Goal: Task Accomplishment & Management: Use online tool/utility

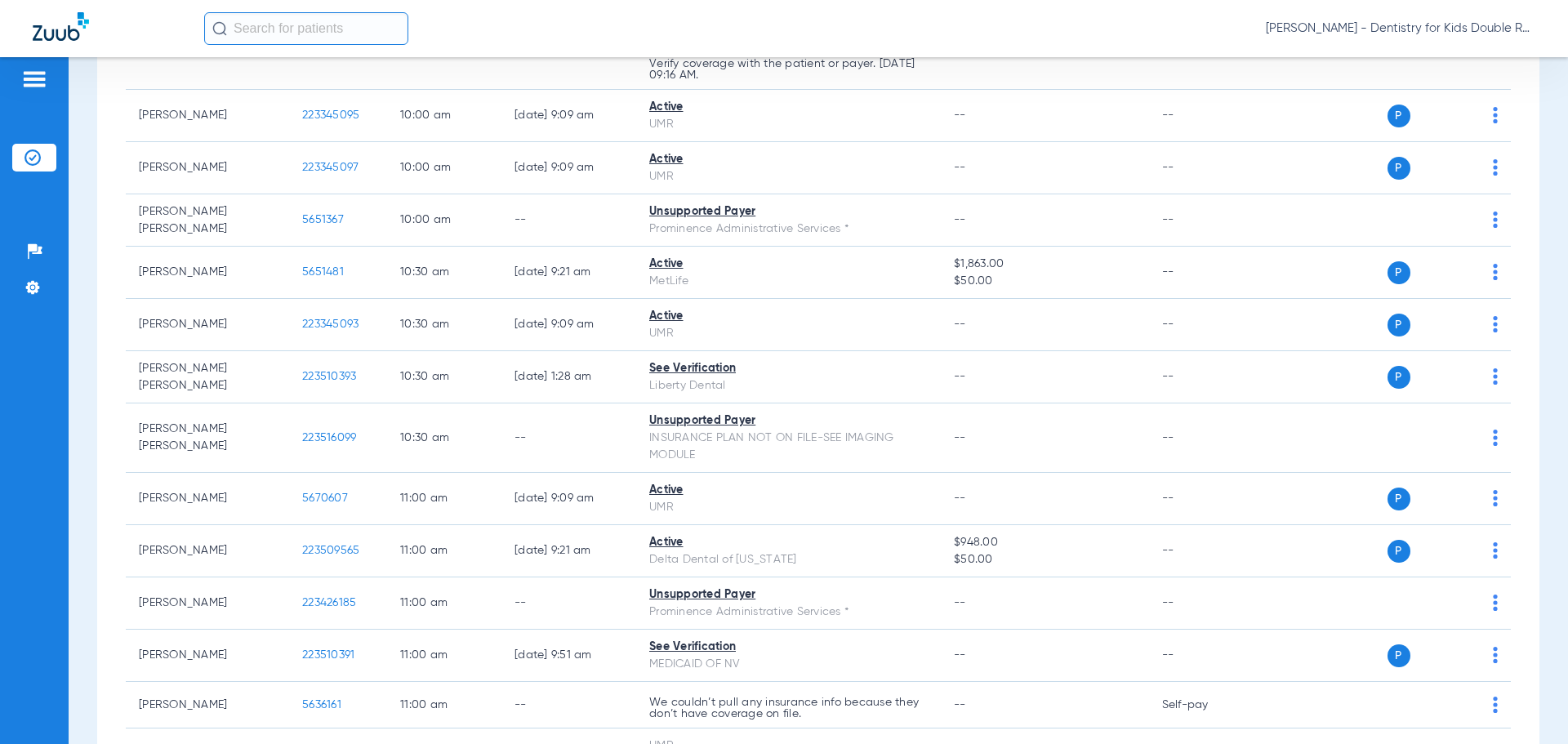
scroll to position [1447, 0]
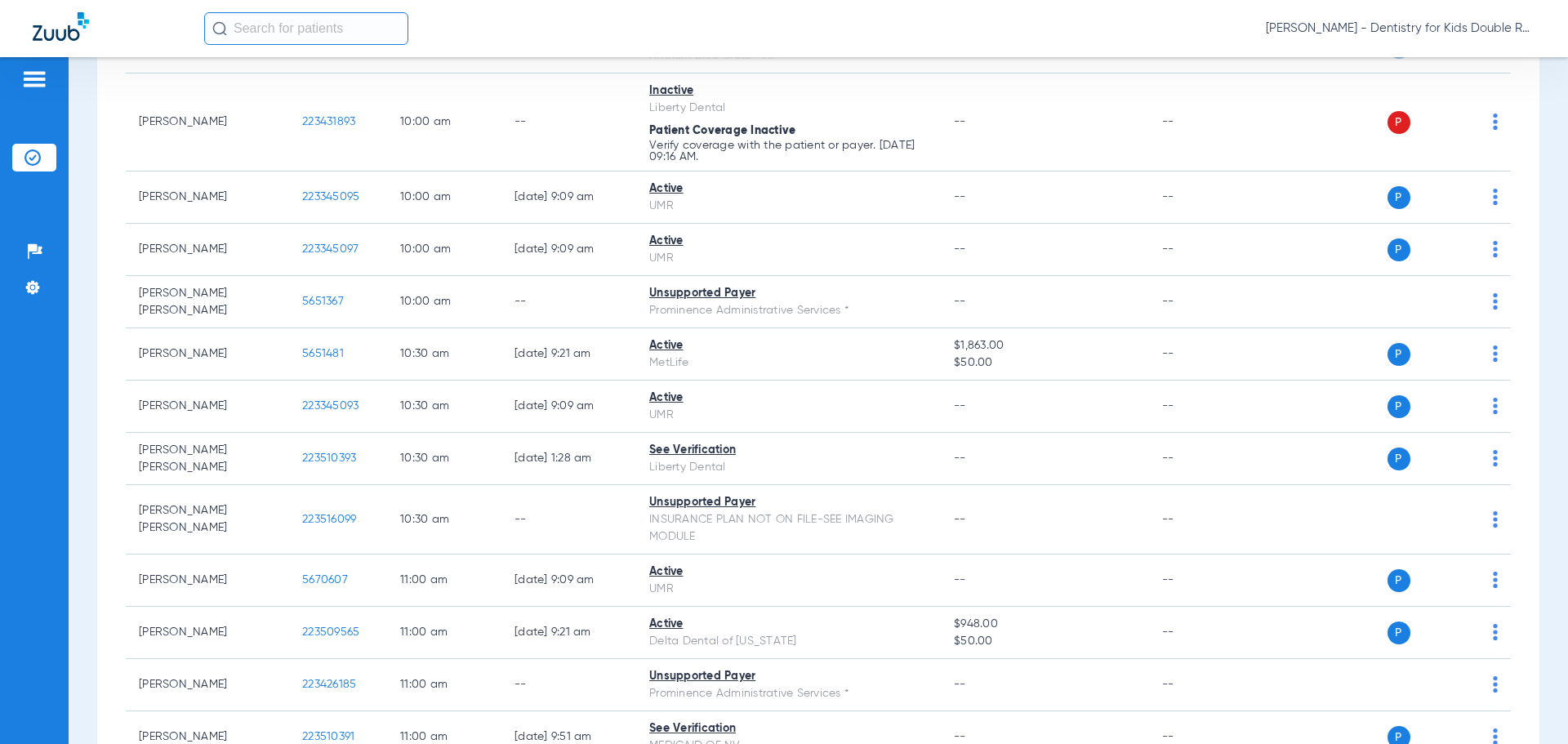
click at [1422, 29] on span "[PERSON_NAME] - Dentistry for Kids Double R" at bounding box center [1400, 28] width 270 height 16
click at [1443, 60] on span "Account Selection" at bounding box center [1473, 57] width 91 height 11
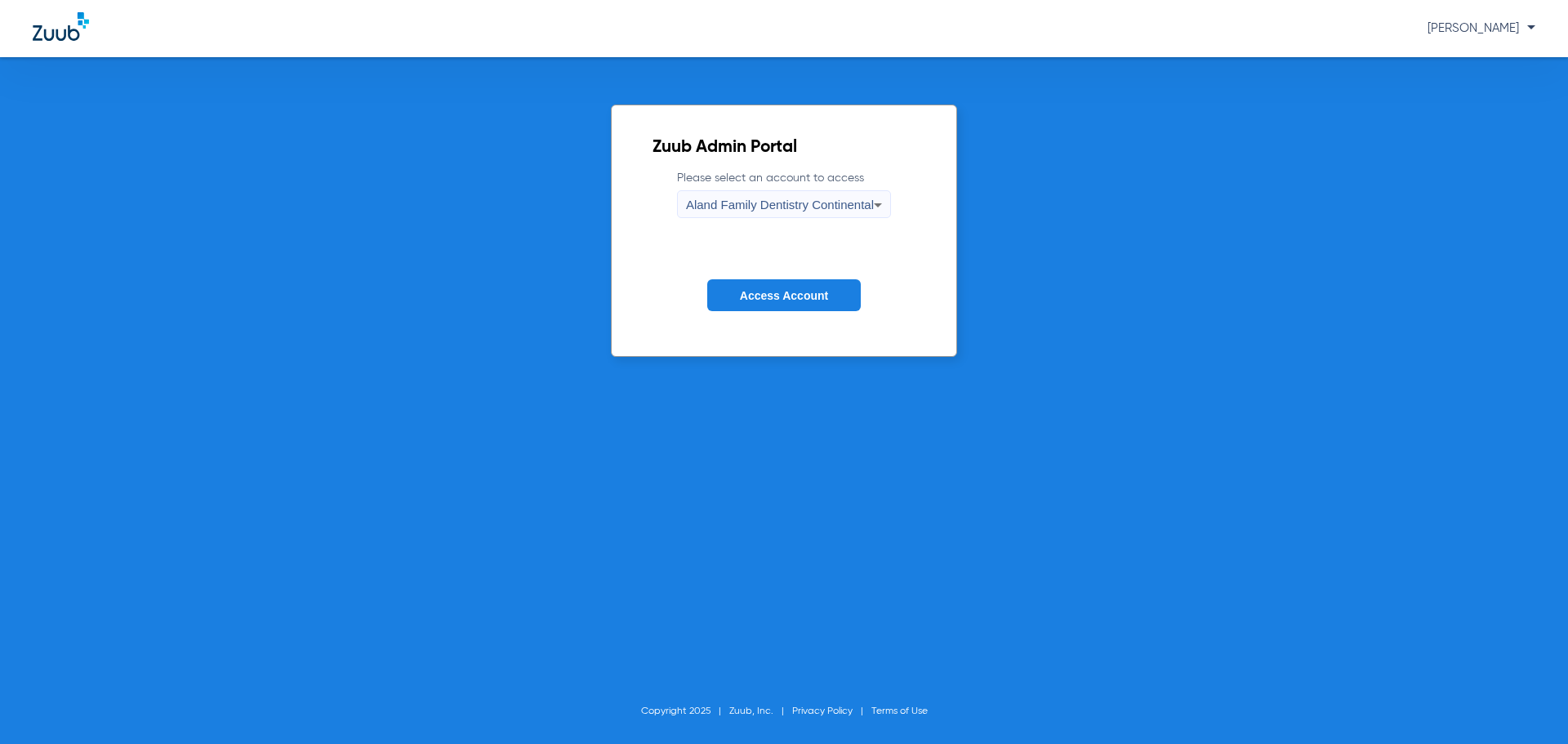
click at [788, 216] on div "Aland Family Dentistry Continental" at bounding box center [780, 204] width 188 height 27
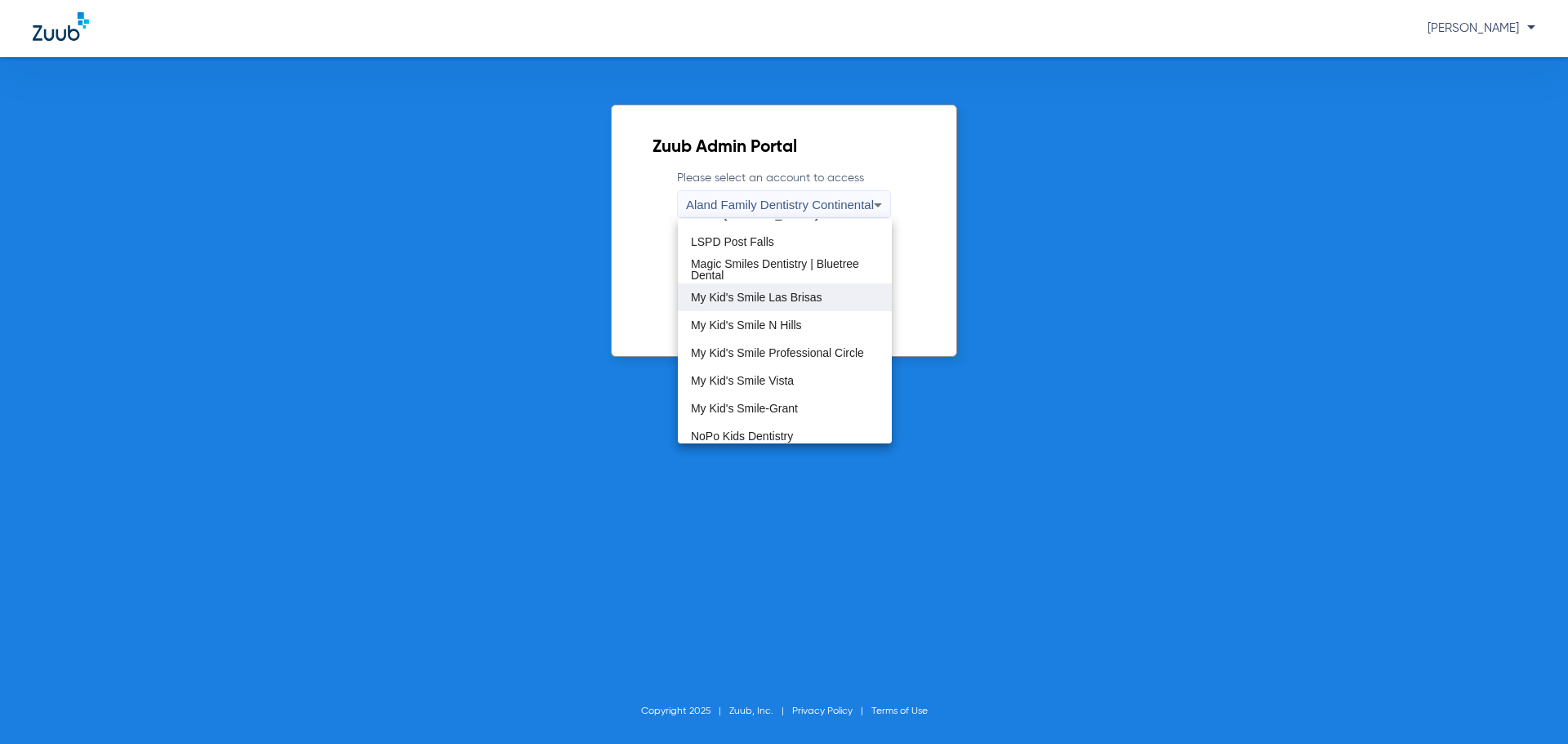
scroll to position [408, 0]
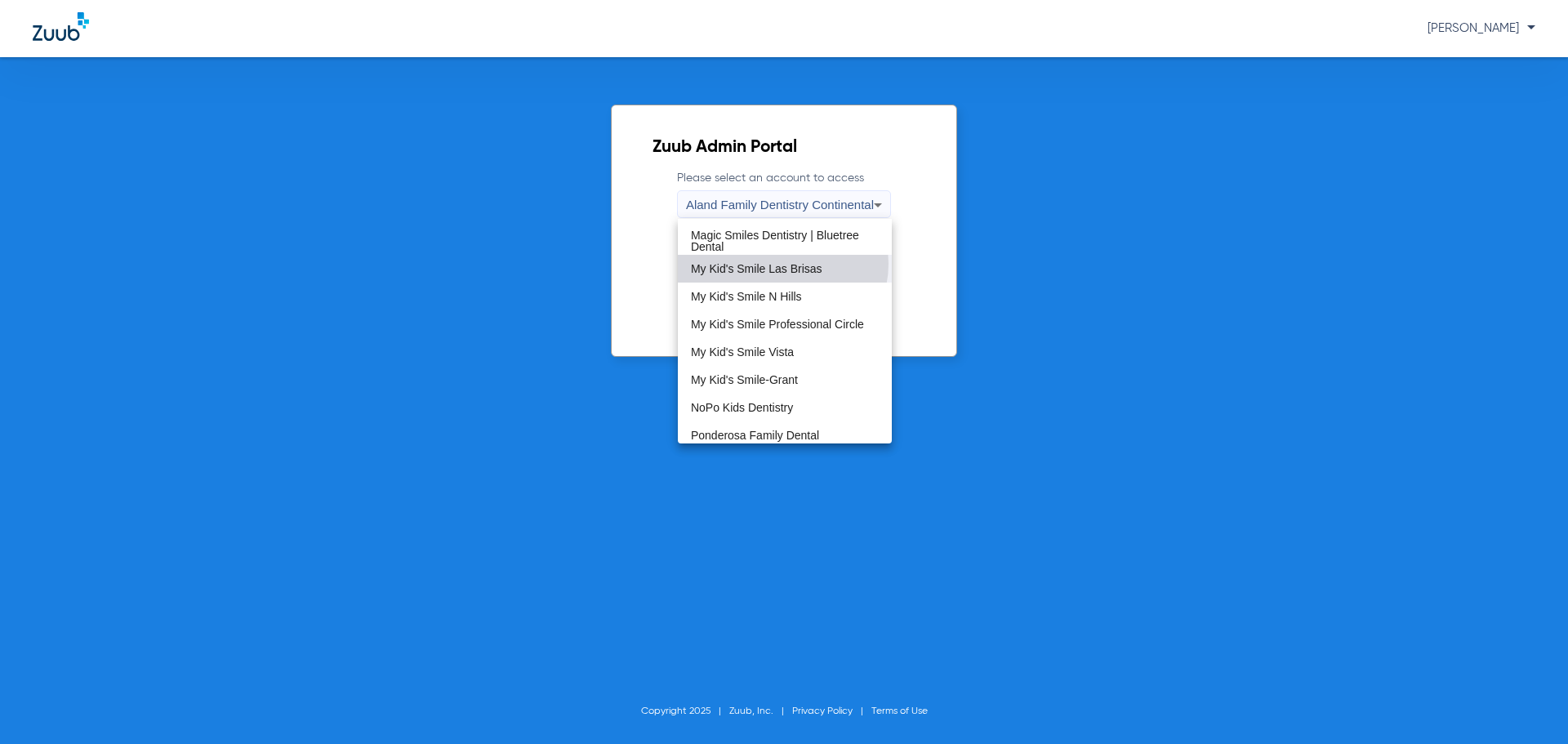
click at [782, 263] on span "My Kid's Smile Las Brisas" at bounding box center [757, 269] width 132 height 11
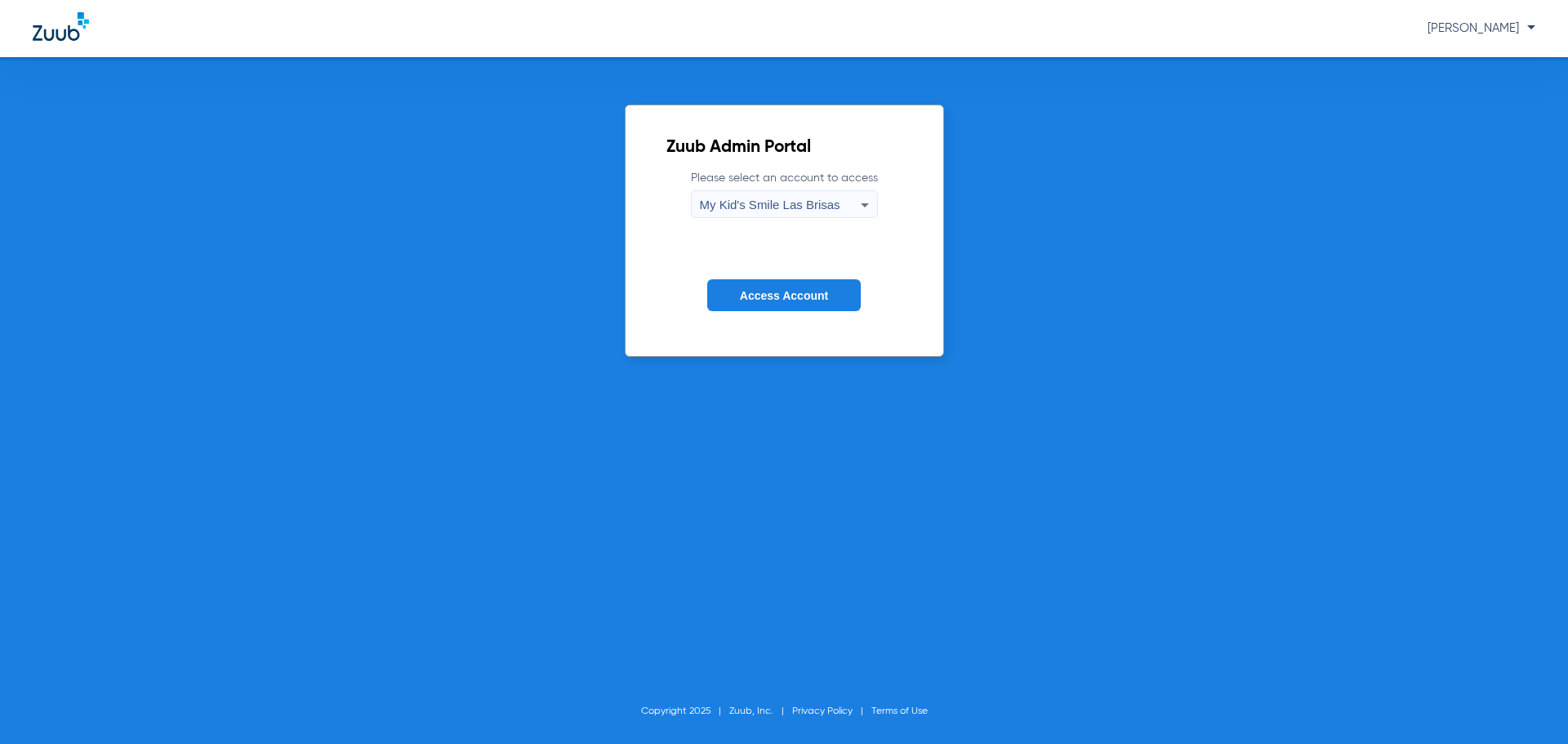
click at [758, 296] on span "Access Account" at bounding box center [784, 295] width 88 height 13
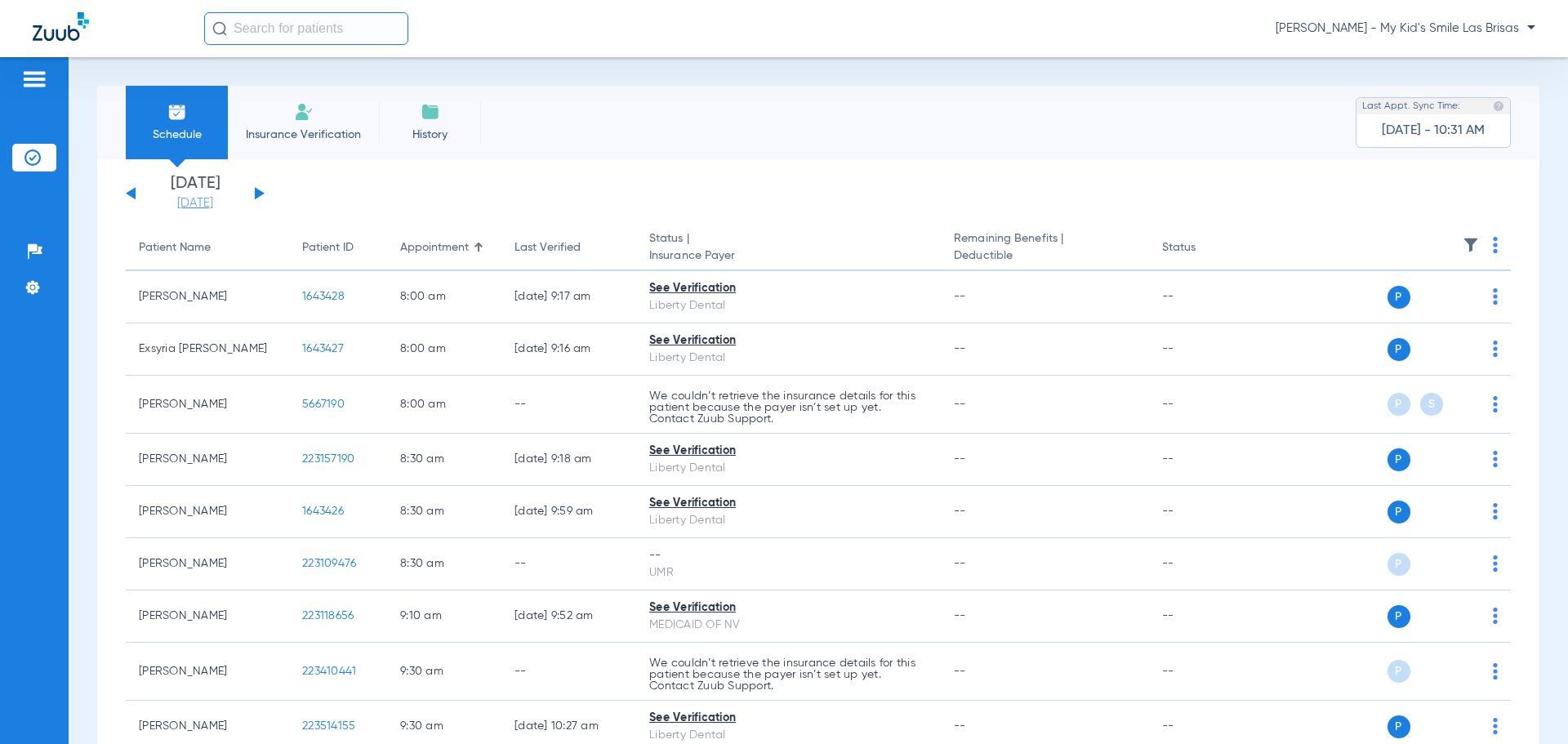
click at [209, 197] on link "[DATE]" at bounding box center [194, 203] width 98 height 16
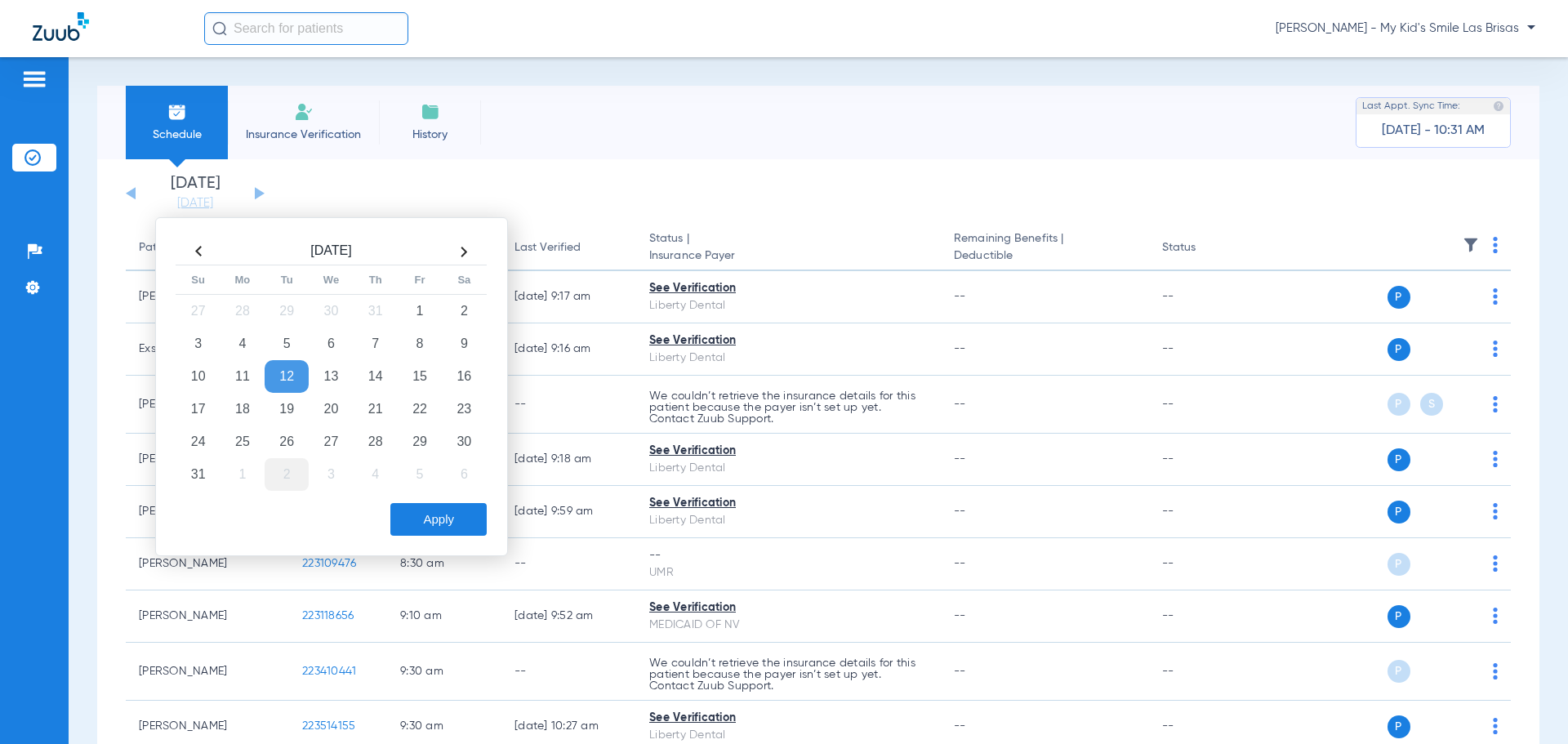
click at [288, 471] on td "2" at bounding box center [286, 474] width 44 height 33
click at [429, 523] on button "Apply" at bounding box center [438, 519] width 96 height 33
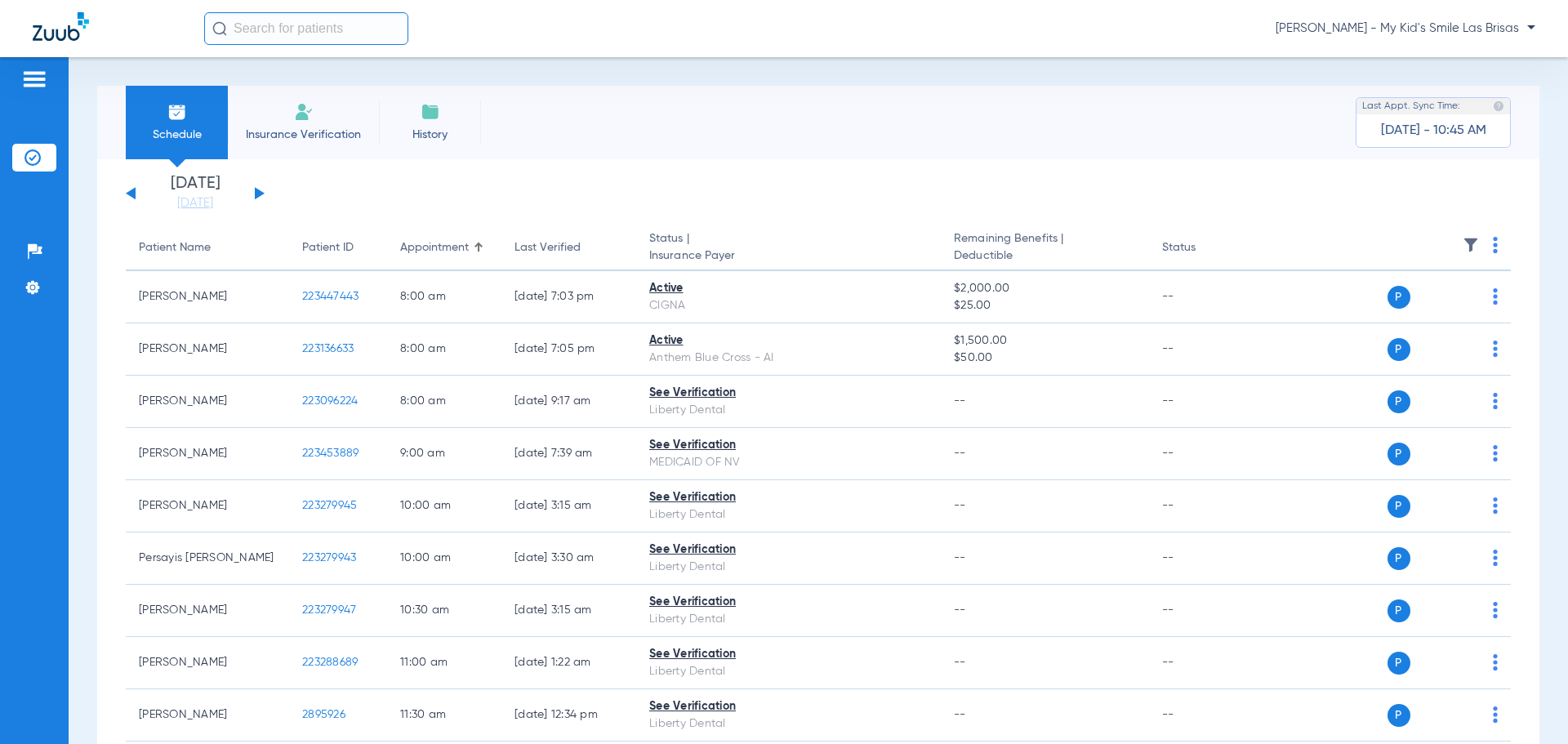
click at [1493, 245] on img at bounding box center [1496, 245] width 5 height 16
click at [1465, 307] on span "Verify All" at bounding box center [1421, 309] width 103 height 11
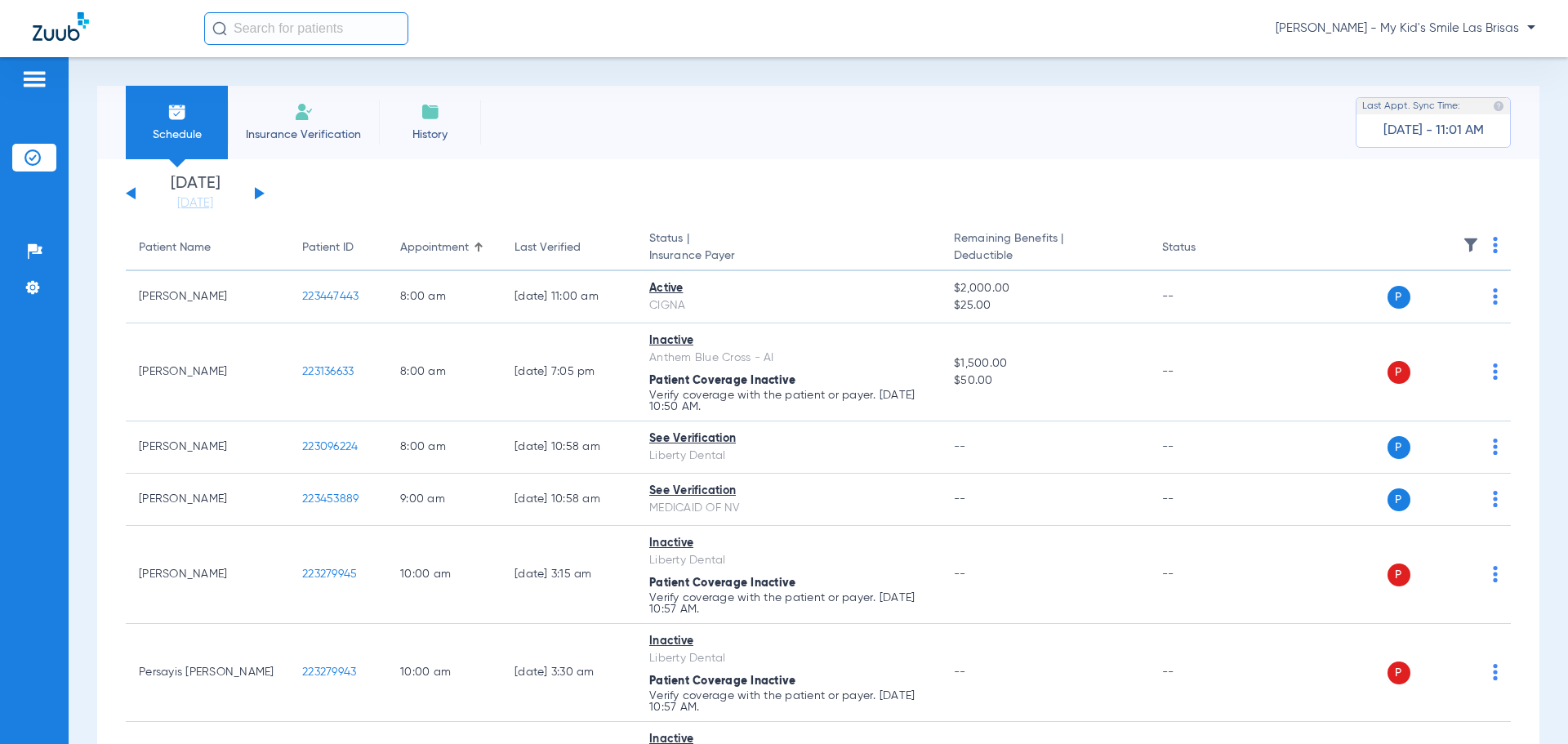
click at [260, 196] on button at bounding box center [259, 194] width 10 height 12
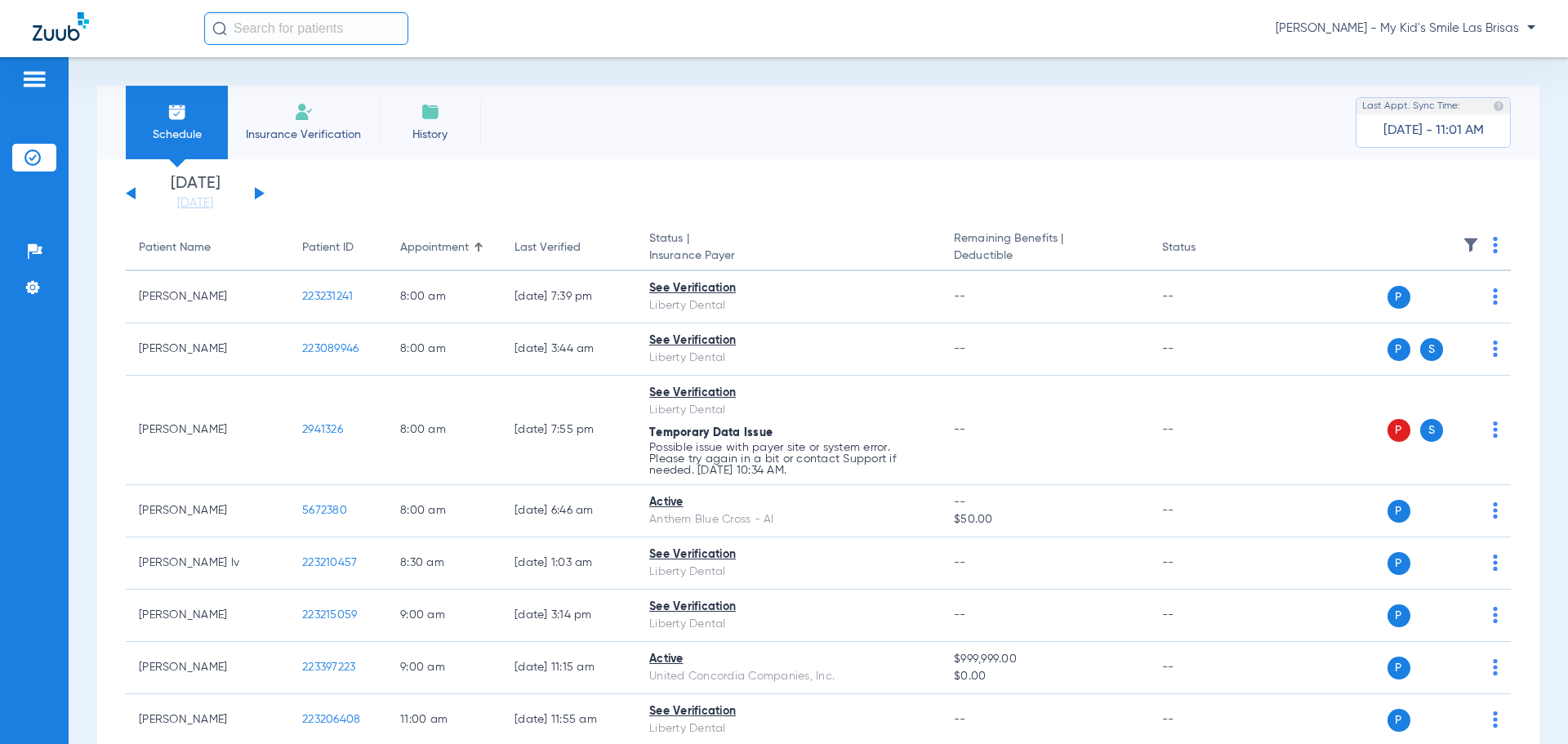
click at [1479, 245] on th at bounding box center [1386, 248] width 253 height 46
click at [1493, 246] on img at bounding box center [1496, 245] width 5 height 16
click at [1428, 318] on button "Verify All" at bounding box center [1420, 309] width 128 height 33
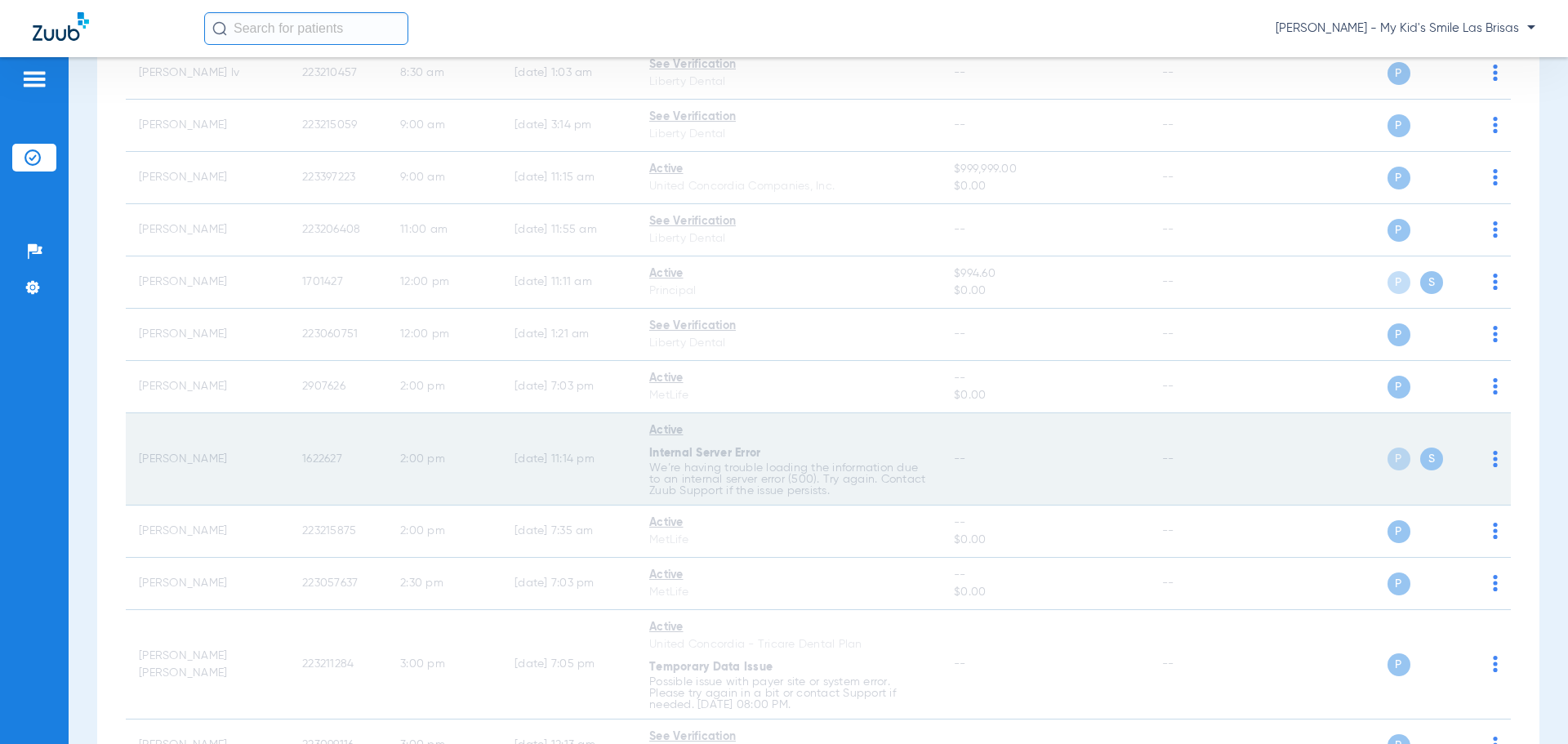
scroll to position [1137, 0]
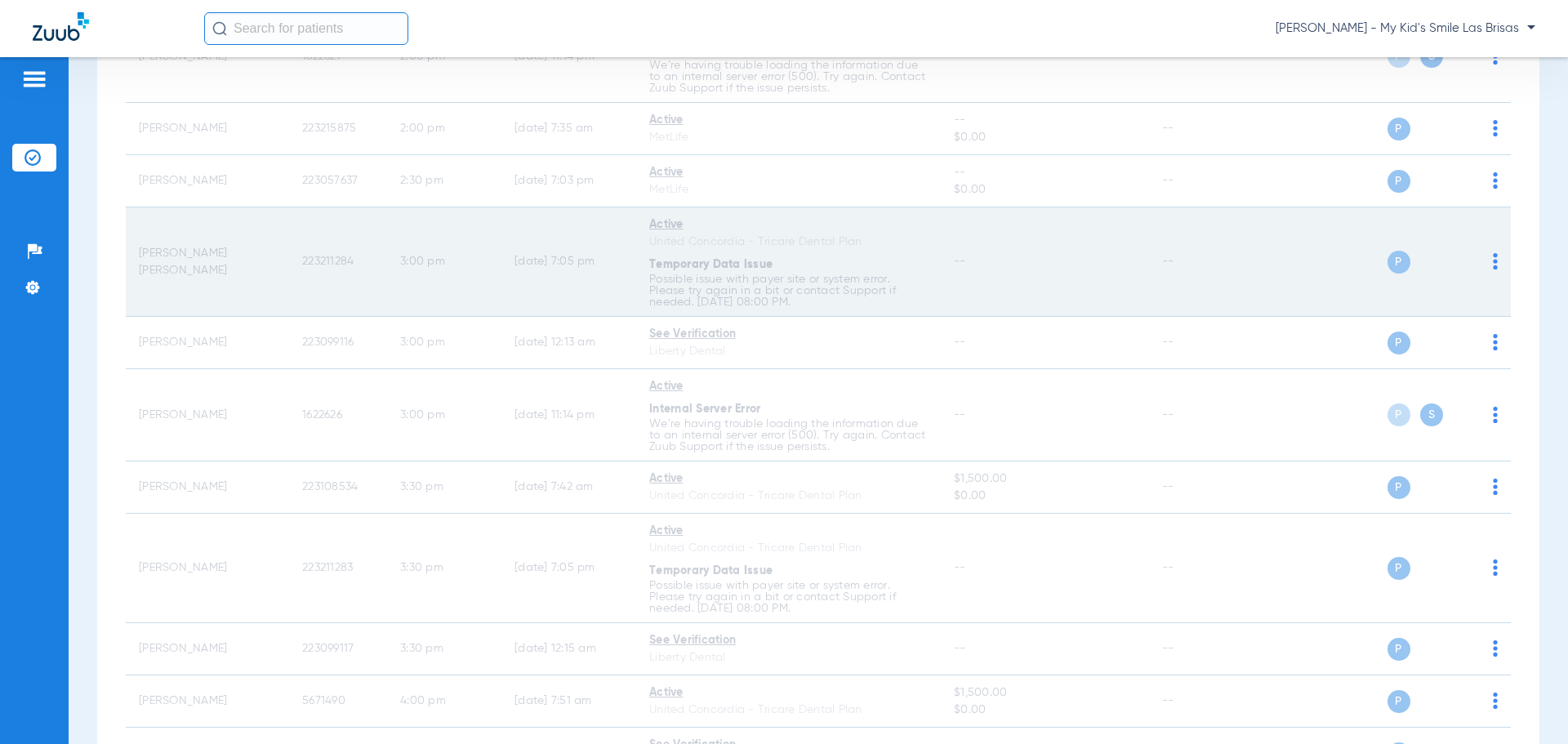
drag, startPoint x: 716, startPoint y: 232, endPoint x: 582, endPoint y: 261, distance: 137.1
click at [582, 261] on td "[DATE] 7:05 PM" at bounding box center [568, 262] width 134 height 110
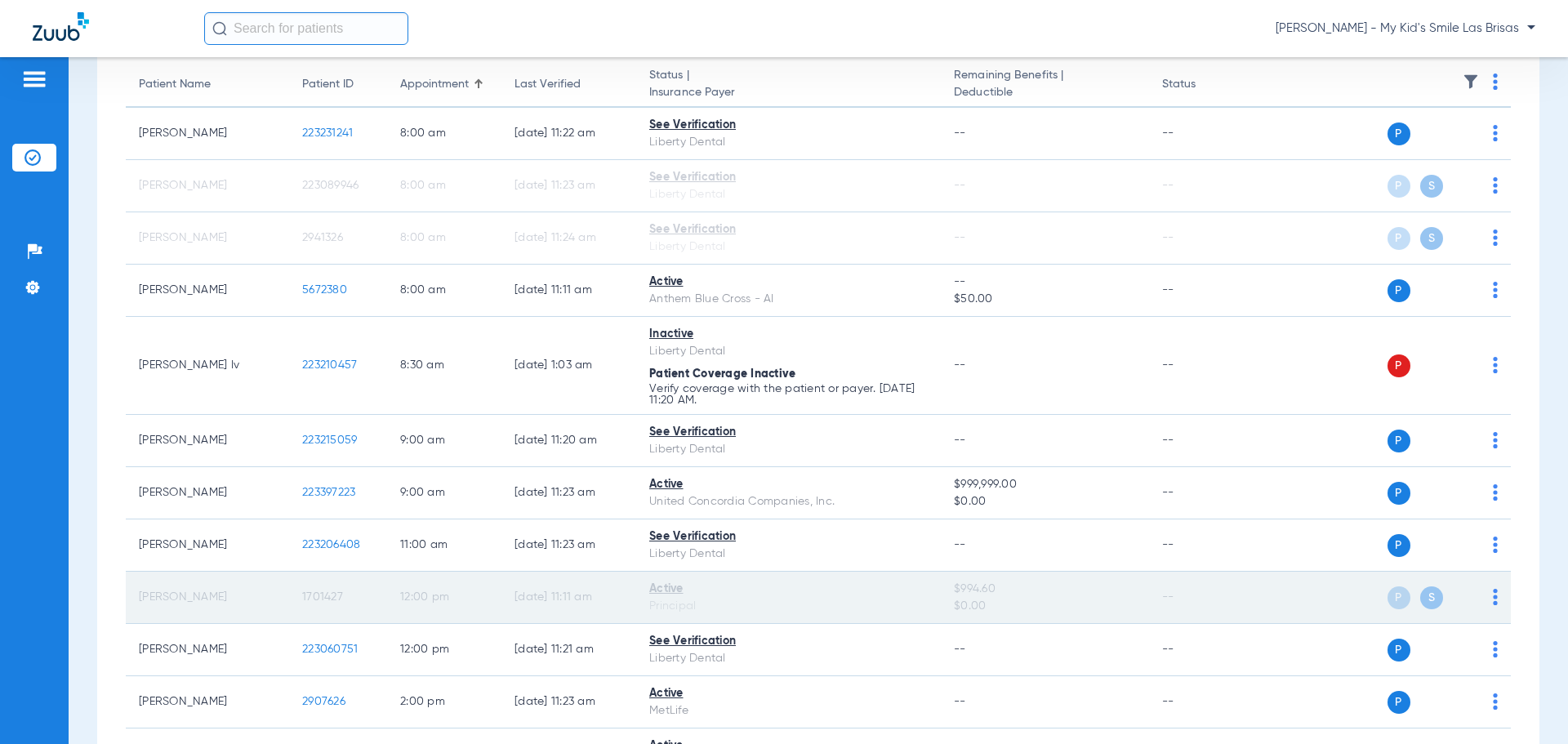
scroll to position [81, 0]
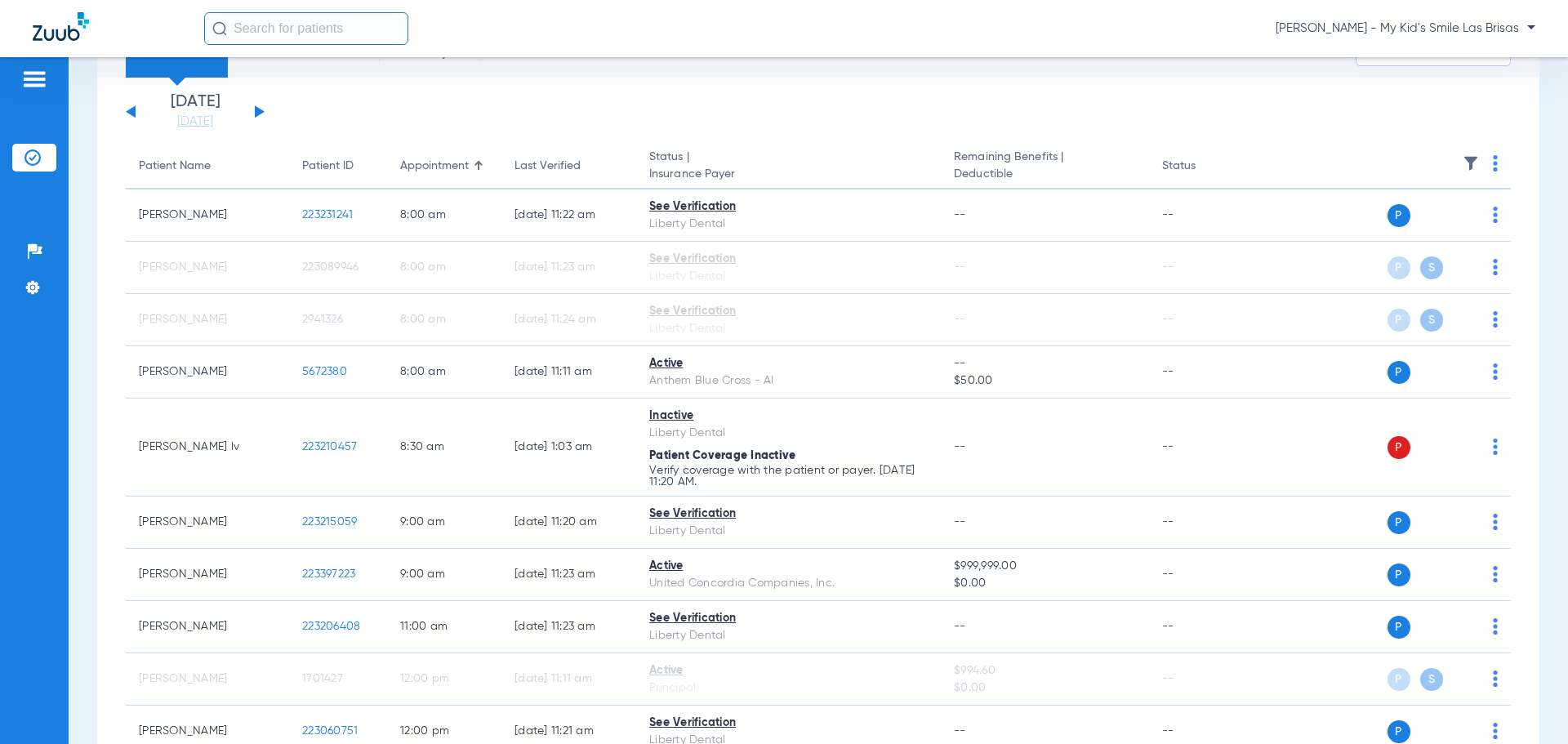
drag, startPoint x: 262, startPoint y: 112, endPoint x: 282, endPoint y: 124, distance: 23.3
click at [262, 112] on button at bounding box center [259, 111] width 10 height 12
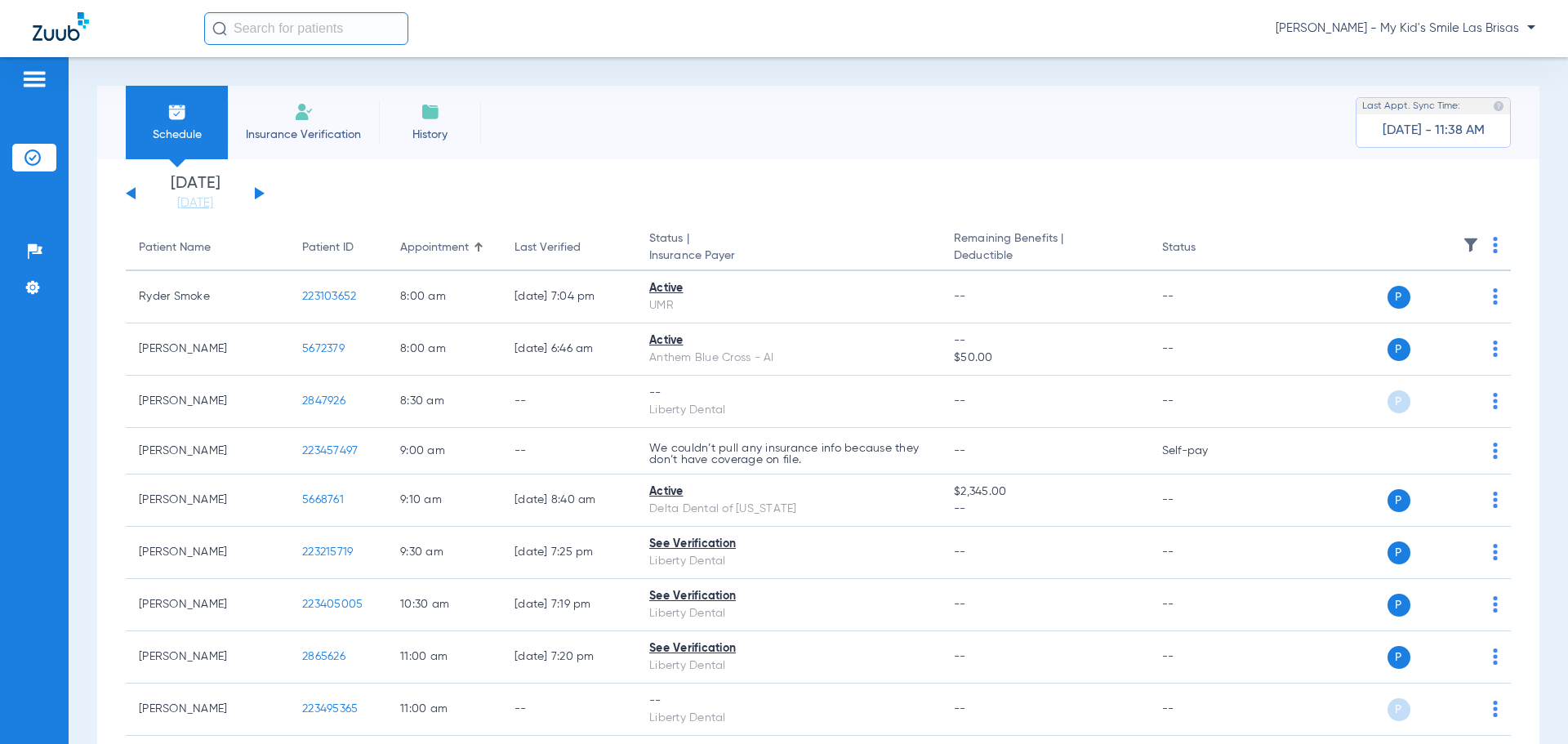
click at [1493, 248] on img at bounding box center [1496, 245] width 5 height 16
click at [1443, 305] on span "Verify All" at bounding box center [1421, 309] width 103 height 11
click at [259, 194] on button at bounding box center [259, 194] width 10 height 12
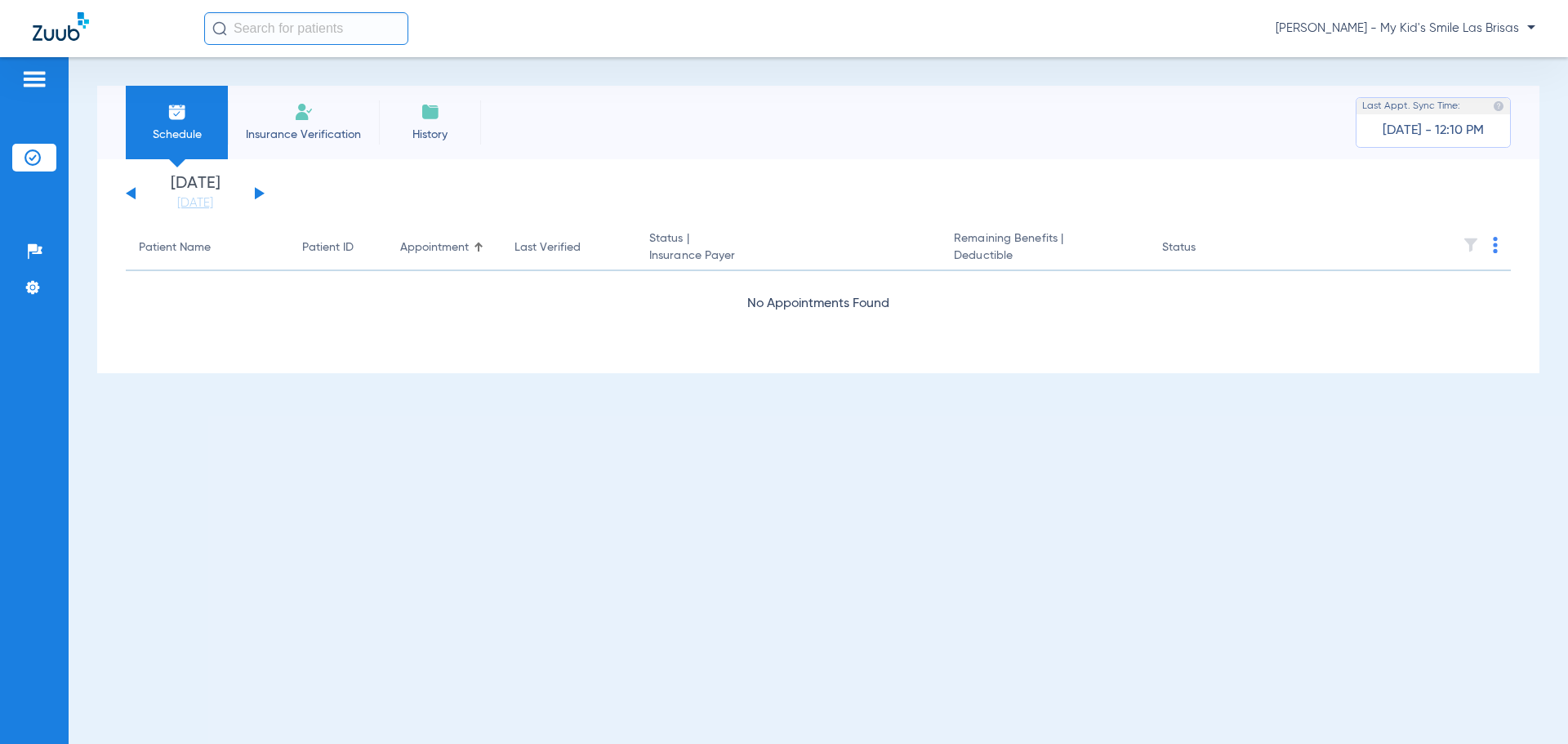
click at [257, 191] on button at bounding box center [259, 194] width 10 height 12
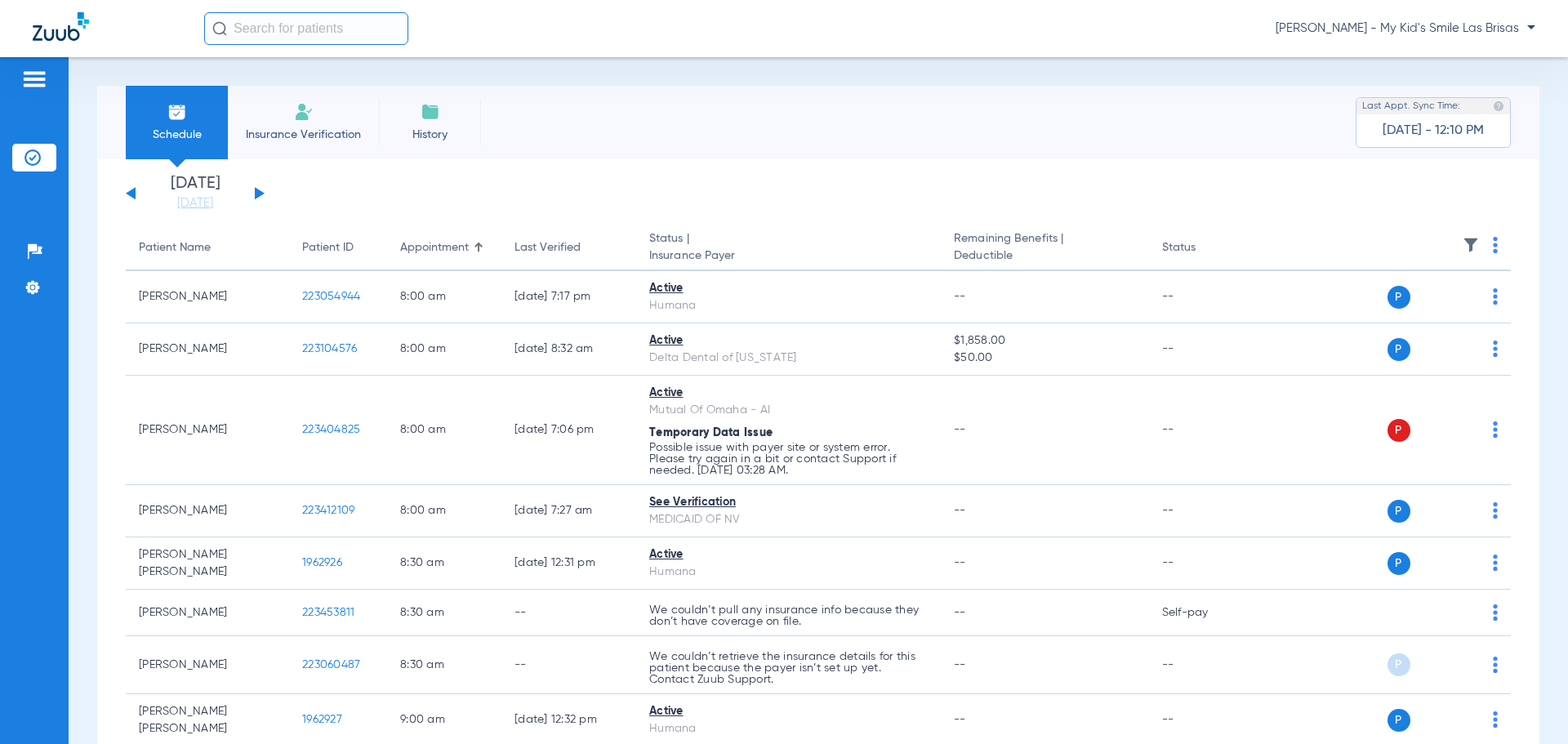
click at [1493, 247] on img at bounding box center [1496, 245] width 5 height 16
click at [1401, 301] on button "Verify All" at bounding box center [1420, 309] width 128 height 33
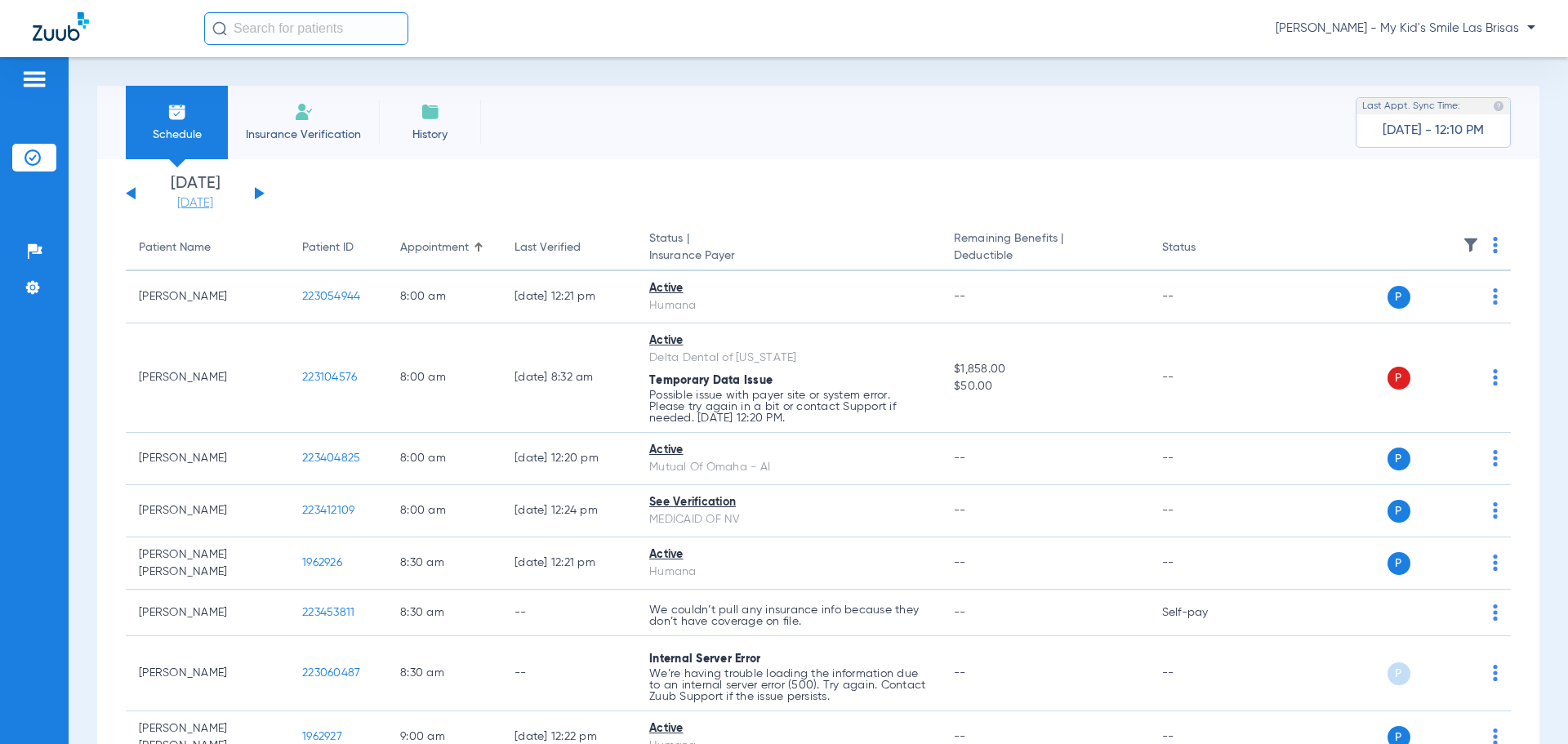
click at [194, 201] on link "[DATE]" at bounding box center [194, 203] width 98 height 16
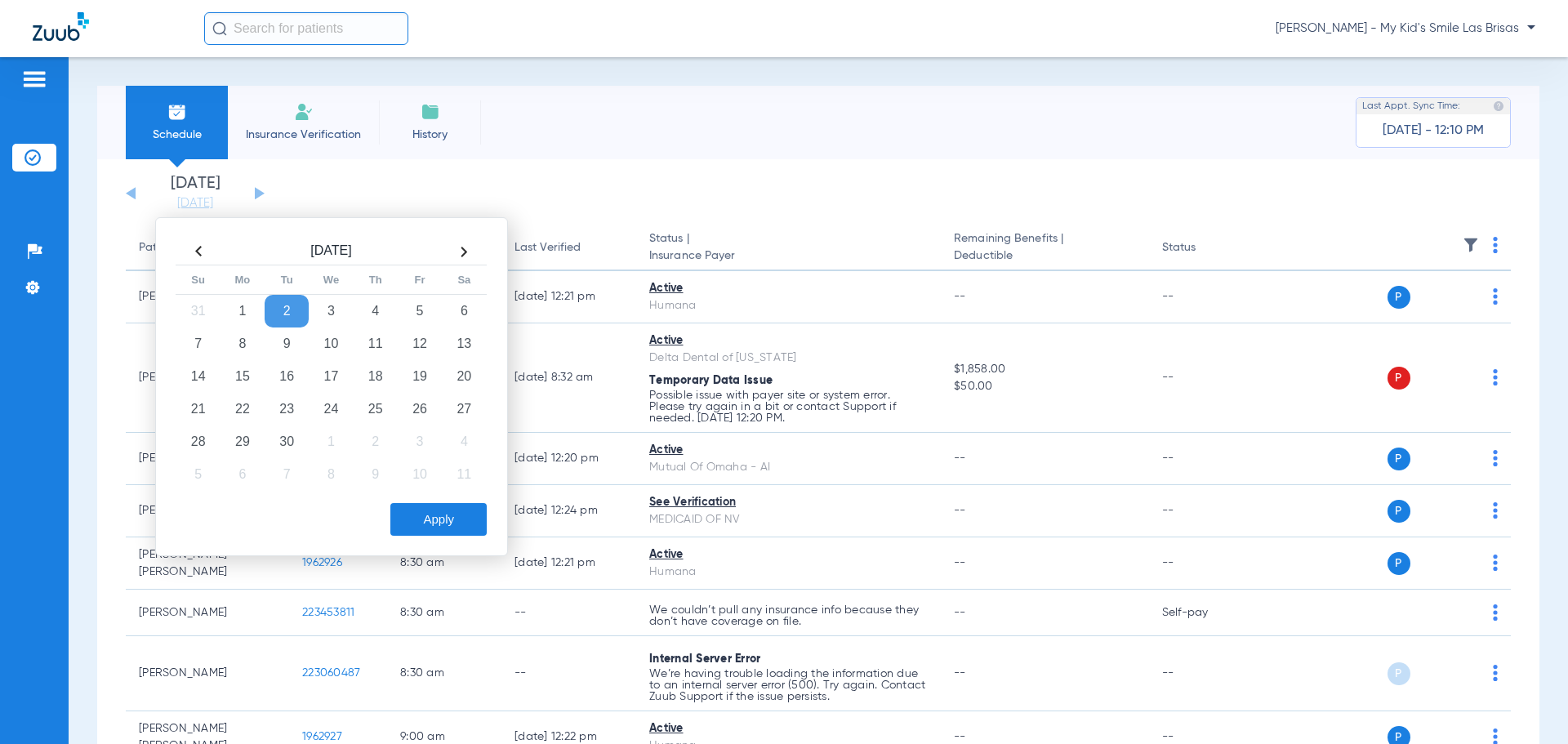
click at [201, 244] on th at bounding box center [199, 252] width 44 height 27
click at [416, 376] on td "15" at bounding box center [420, 376] width 44 height 33
click at [460, 525] on button "Apply" at bounding box center [438, 519] width 96 height 33
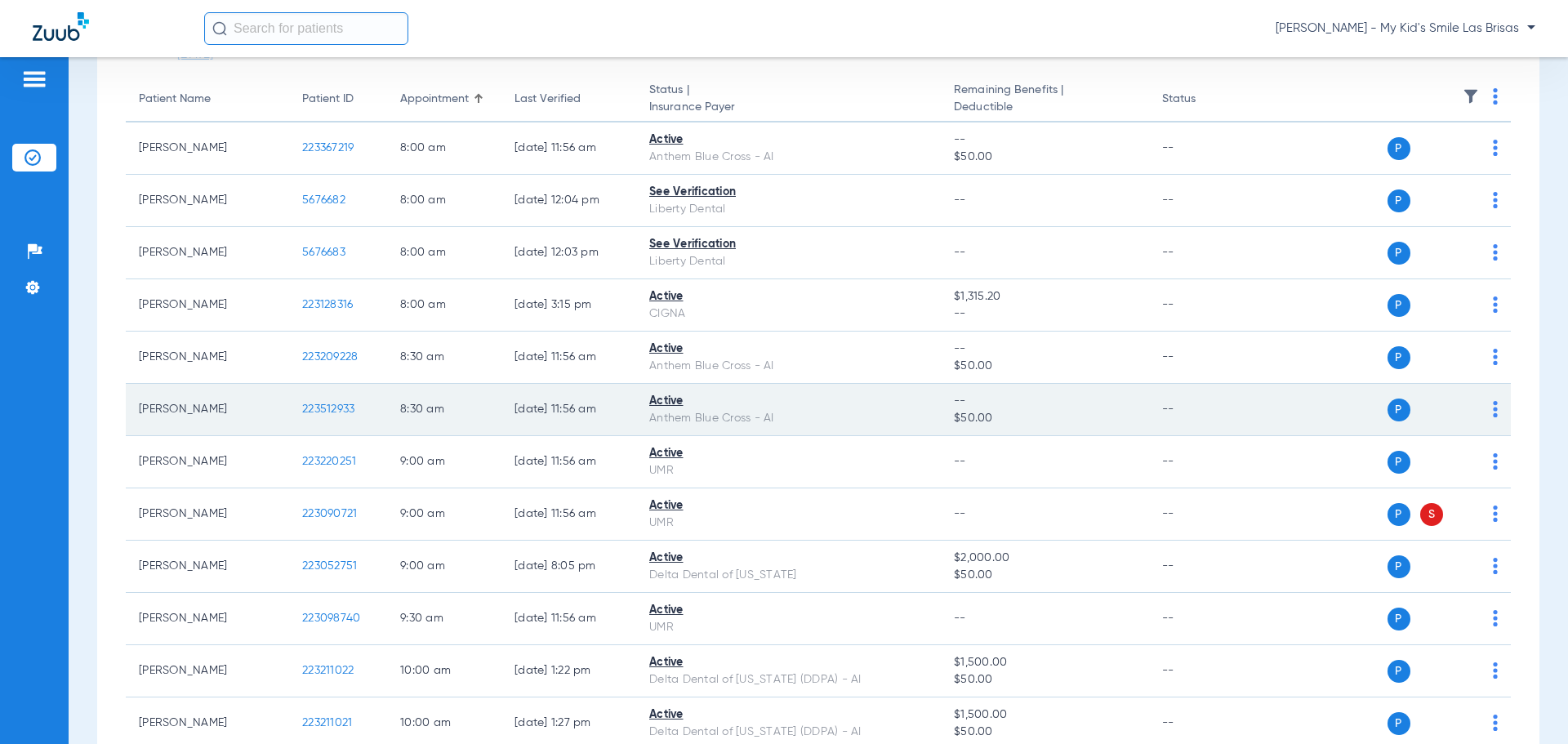
scroll to position [163, 0]
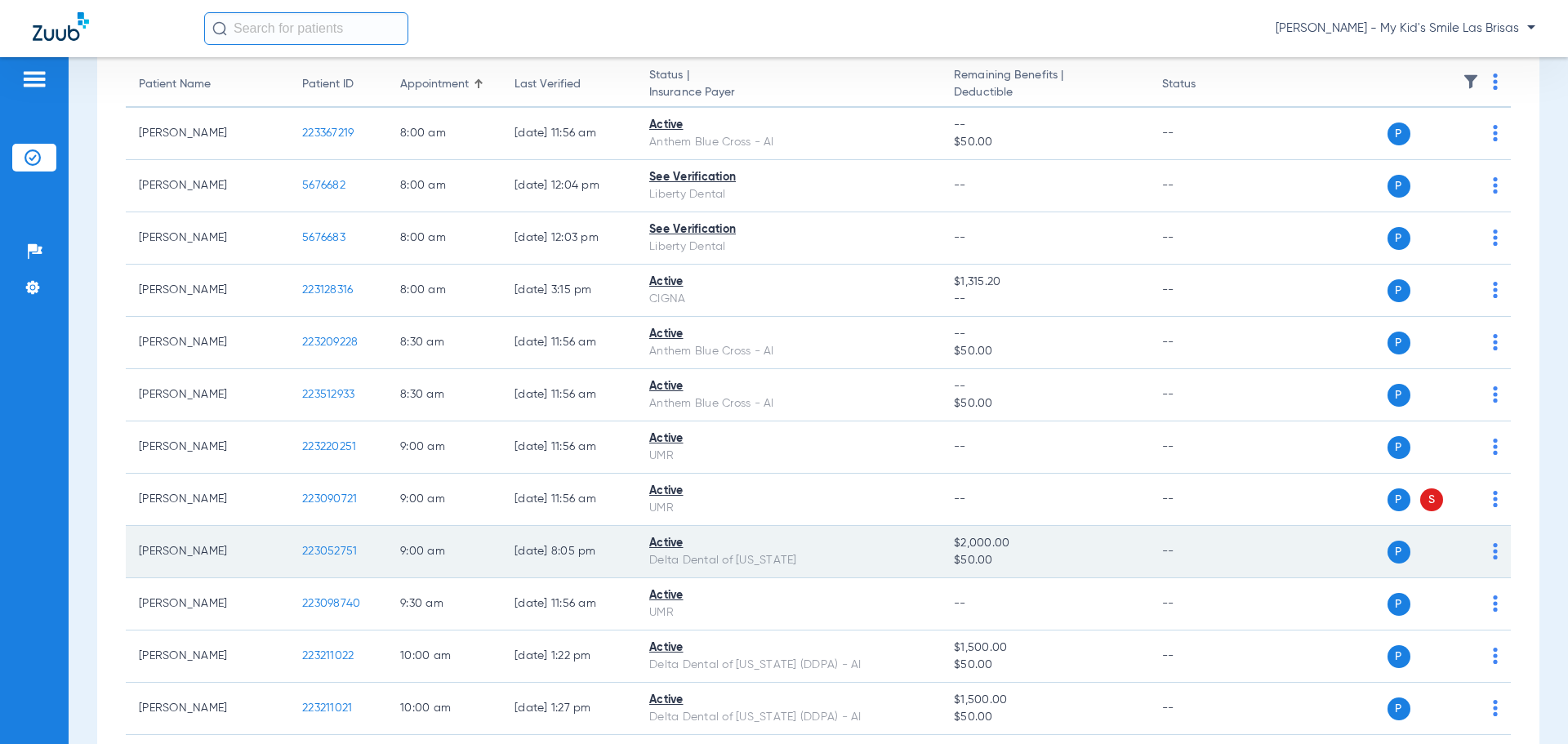
click at [1478, 553] on div "P S" at bounding box center [1379, 552] width 240 height 23
click at [1493, 555] on img at bounding box center [1496, 550] width 5 height 16
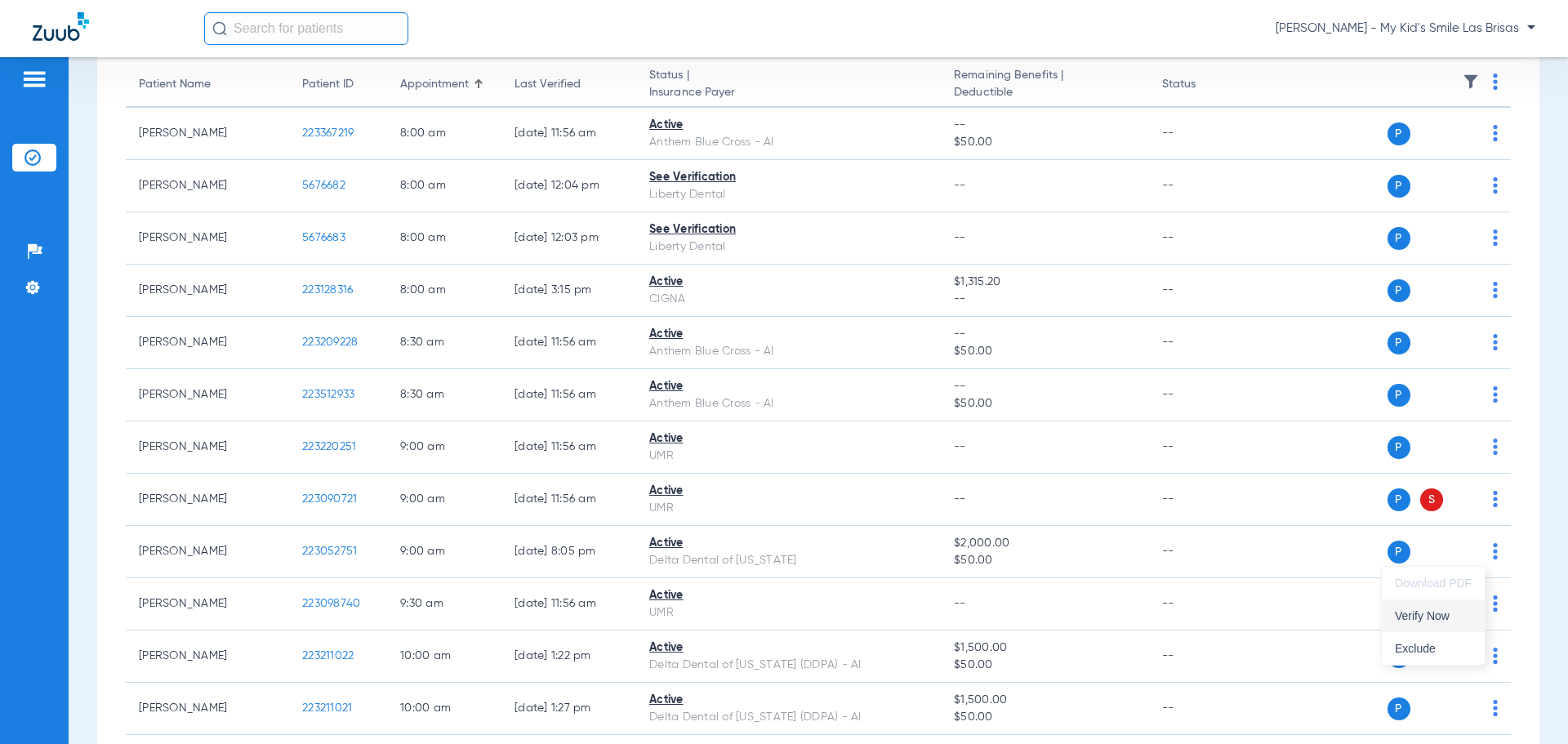
click at [1421, 617] on span "Verify Now" at bounding box center [1433, 615] width 77 height 11
